Goal: Navigation & Orientation: Understand site structure

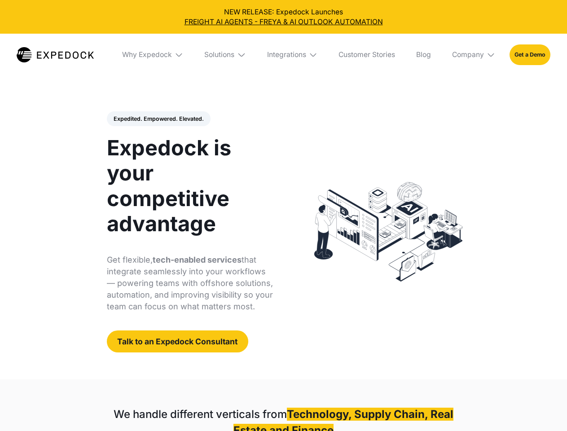
select select
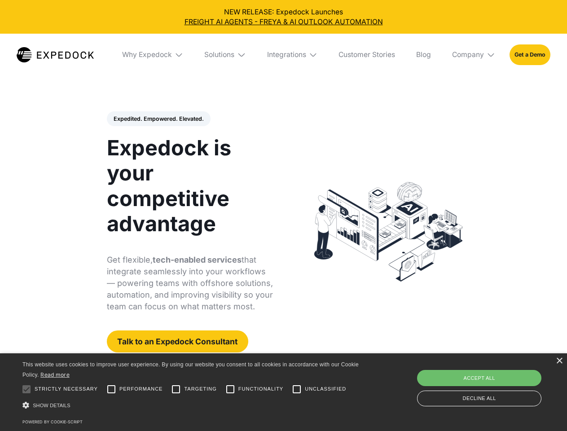
click at [283, 55] on div "Integrations" at bounding box center [286, 54] width 39 height 9
click at [153, 55] on div "Why Expedock" at bounding box center [139, 54] width 50 height 9
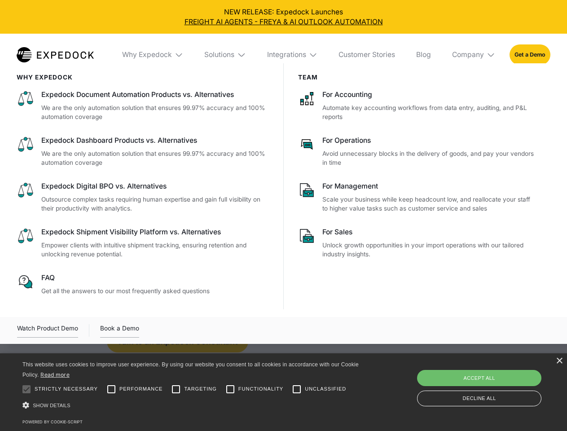
click at [226, 55] on div "Solutions" at bounding box center [219, 54] width 30 height 9
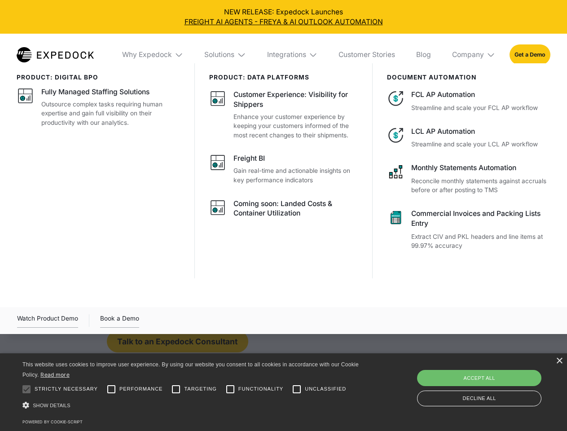
click at [293, 55] on div "Integrations" at bounding box center [286, 54] width 39 height 9
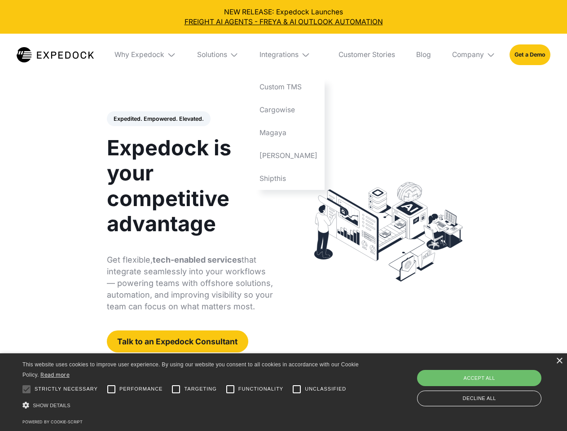
click at [474, 55] on div "Company" at bounding box center [468, 54] width 32 height 9
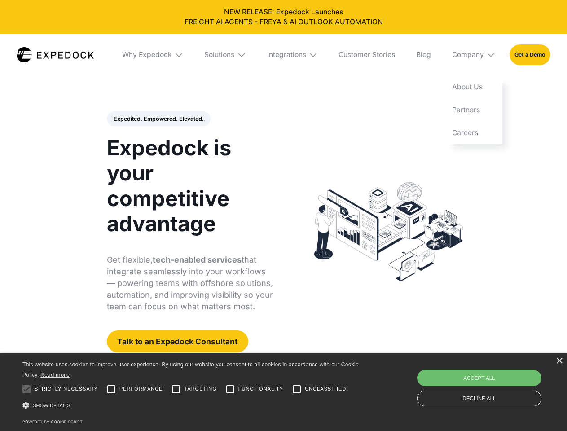
click at [158, 119] on div "Expedited. Empowered. Elevated. Automate Freight Document Extraction at 99.97% …" at bounding box center [190, 232] width 167 height 242
click at [26, 389] on div at bounding box center [27, 389] width 18 height 18
click at [111, 389] on input "Performance" at bounding box center [111, 389] width 18 height 18
checkbox input "true"
click at [176, 389] on input "Targeting" at bounding box center [176, 389] width 18 height 18
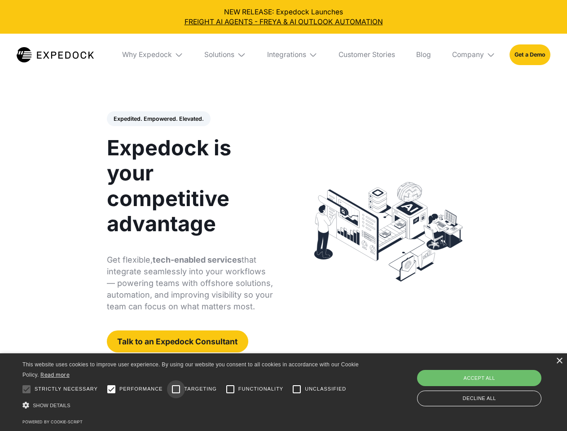
checkbox input "true"
click at [230, 389] on input "Functionality" at bounding box center [230, 389] width 18 height 18
checkbox input "true"
